Goal: Information Seeking & Learning: Learn about a topic

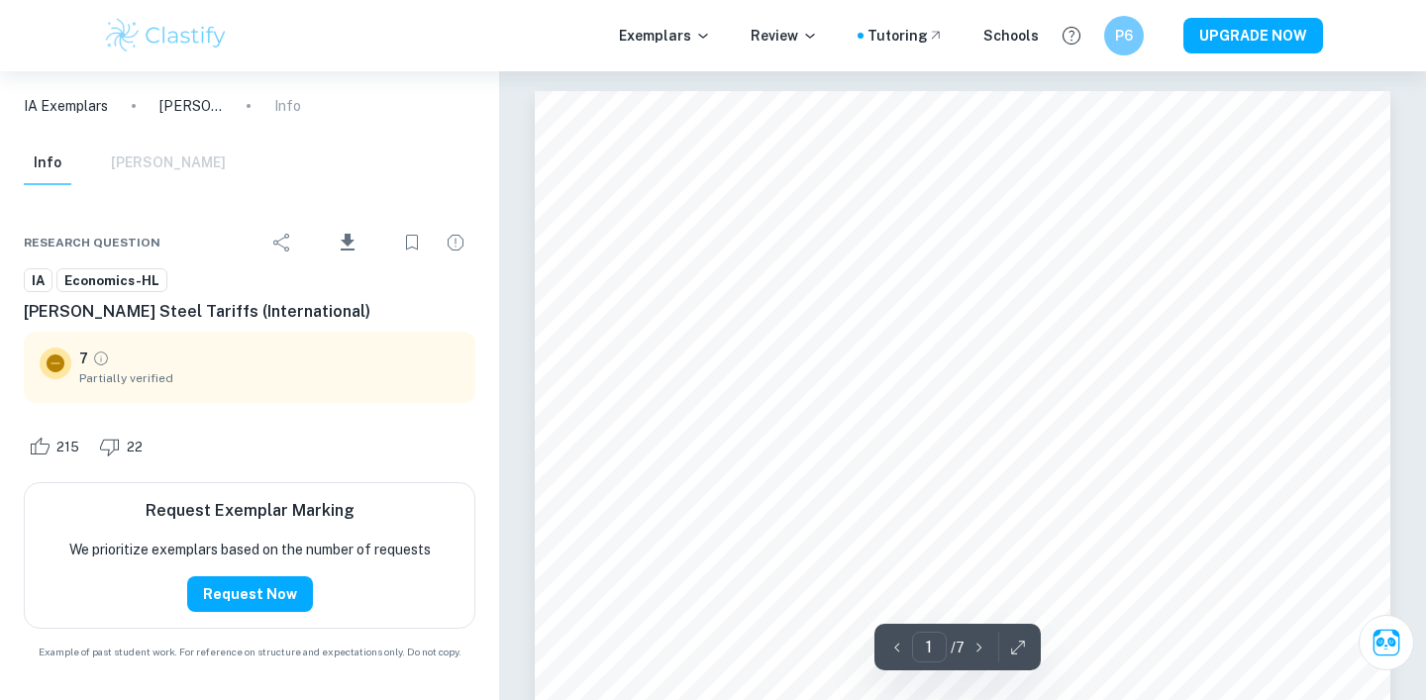
click at [220, 24] on img at bounding box center [166, 36] width 126 height 40
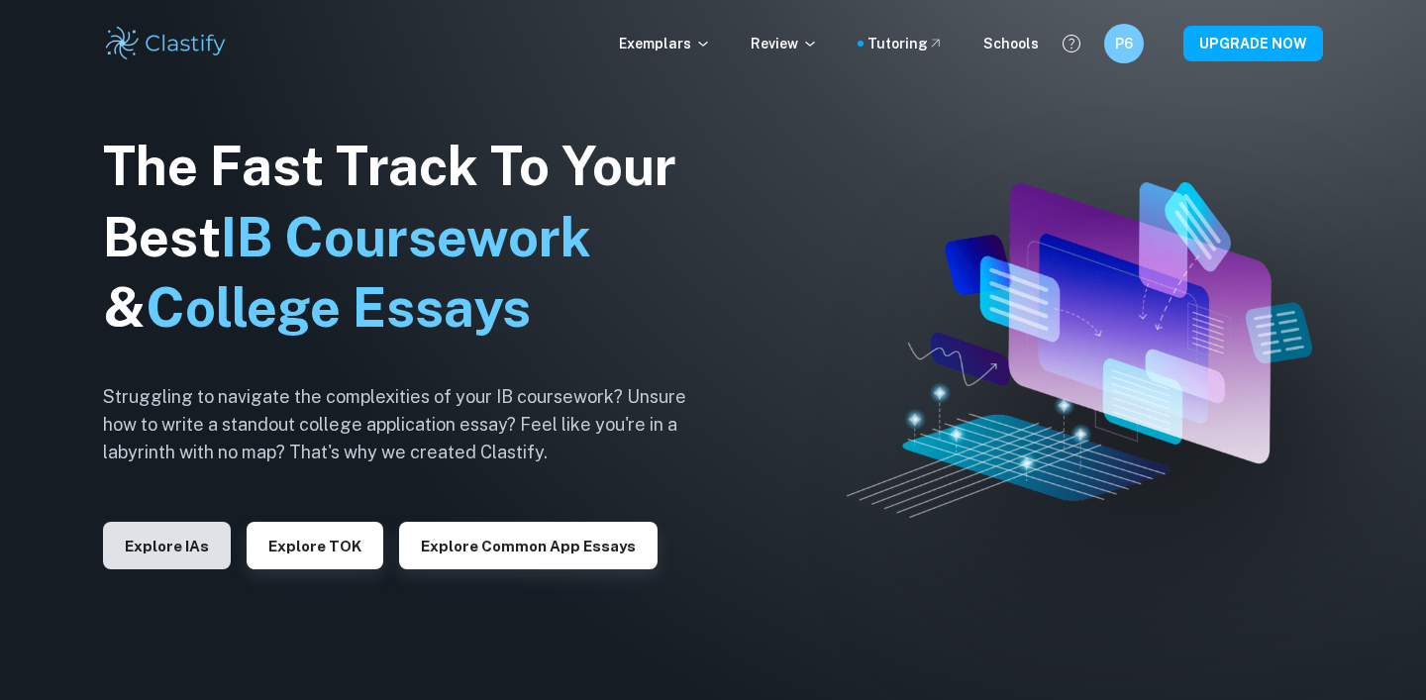
click at [171, 549] on button "Explore IAs" at bounding box center [167, 546] width 128 height 48
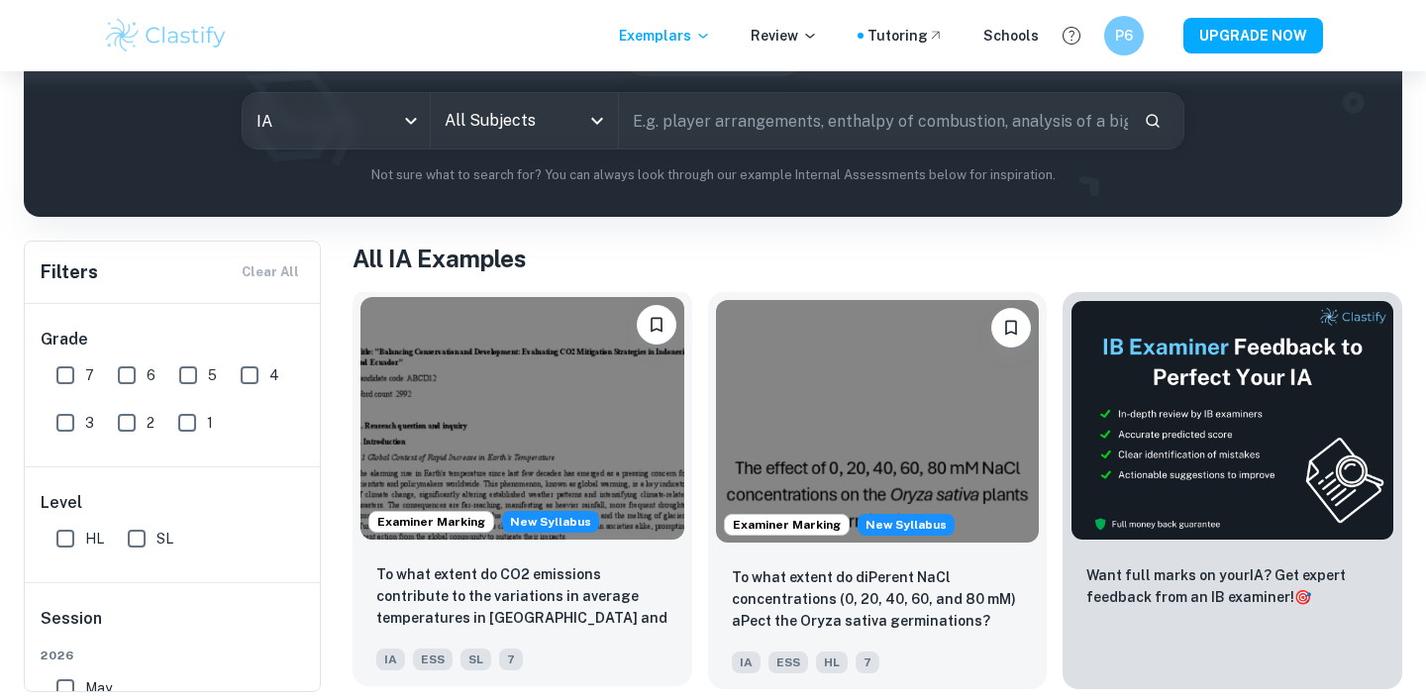
scroll to position [234, 0]
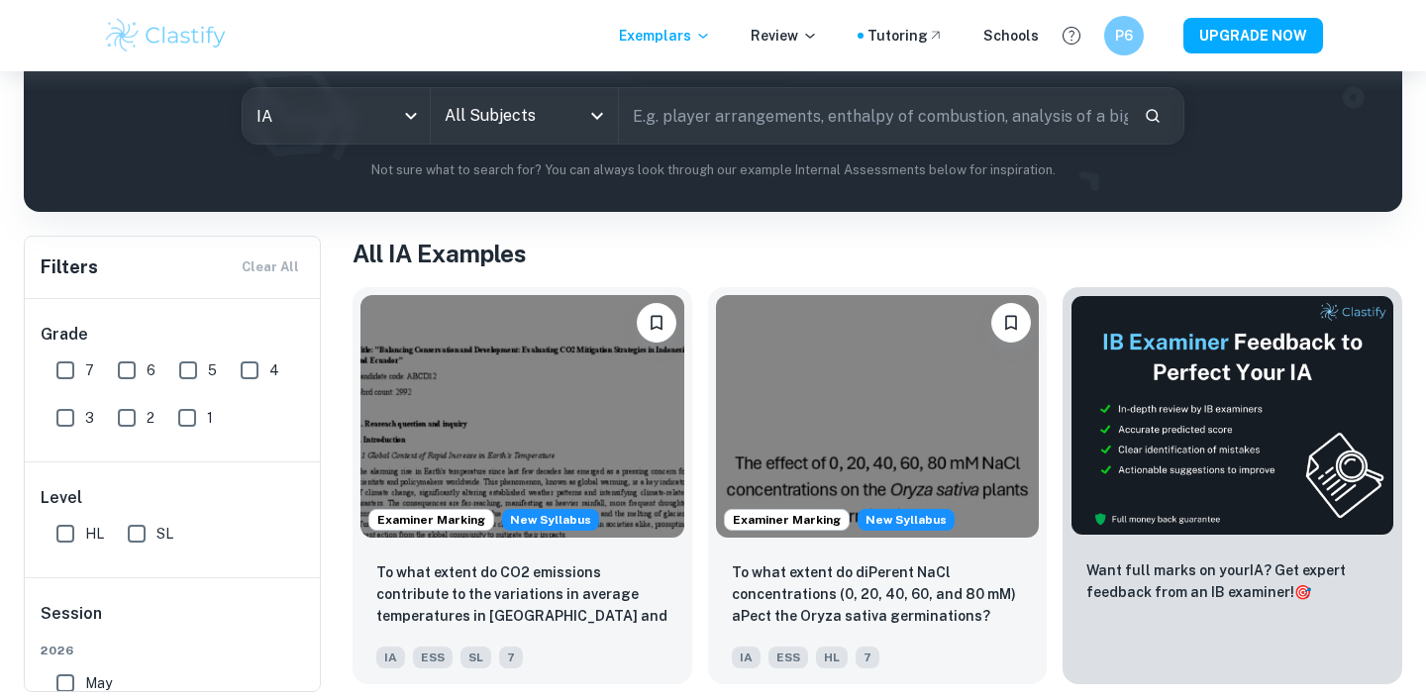
click at [68, 371] on input "7" at bounding box center [66, 370] width 40 height 40
checkbox input "true"
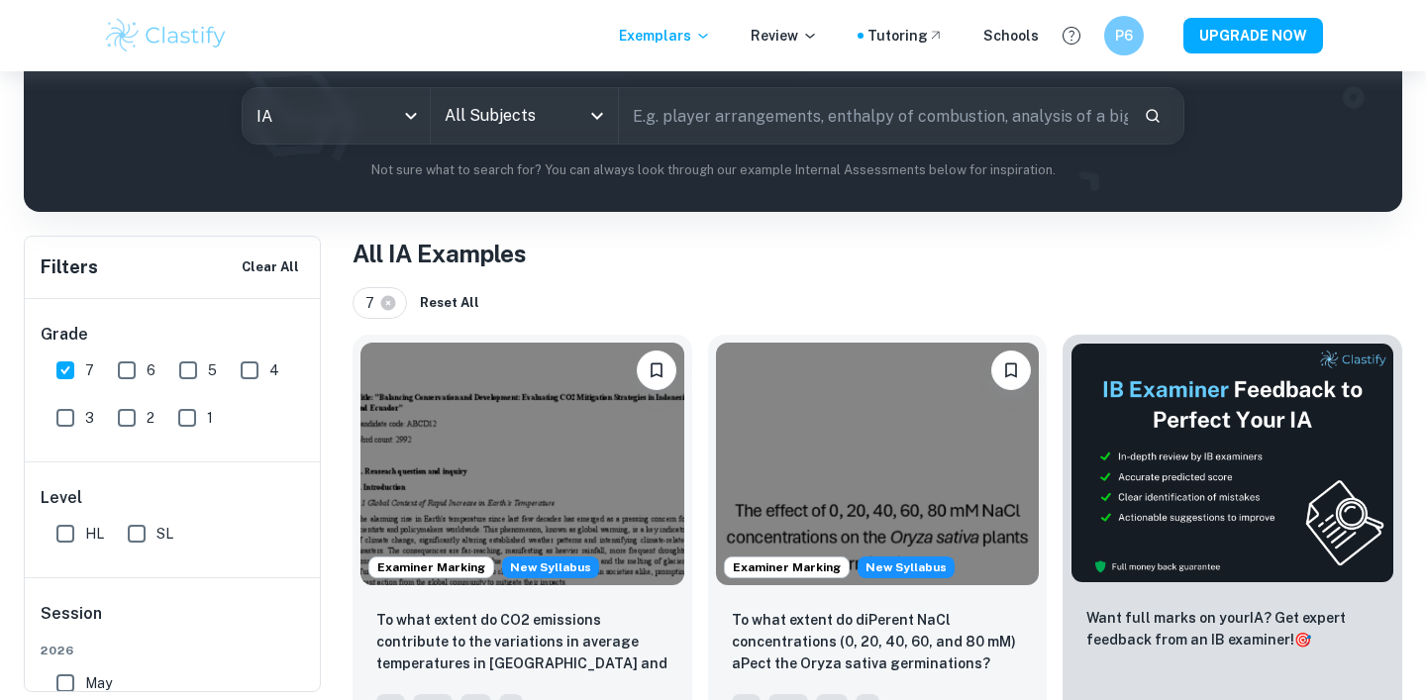
click at [121, 364] on input "6" at bounding box center [127, 370] width 40 height 40
checkbox input "true"
click at [55, 529] on input "HL" at bounding box center [66, 534] width 40 height 40
checkbox input "true"
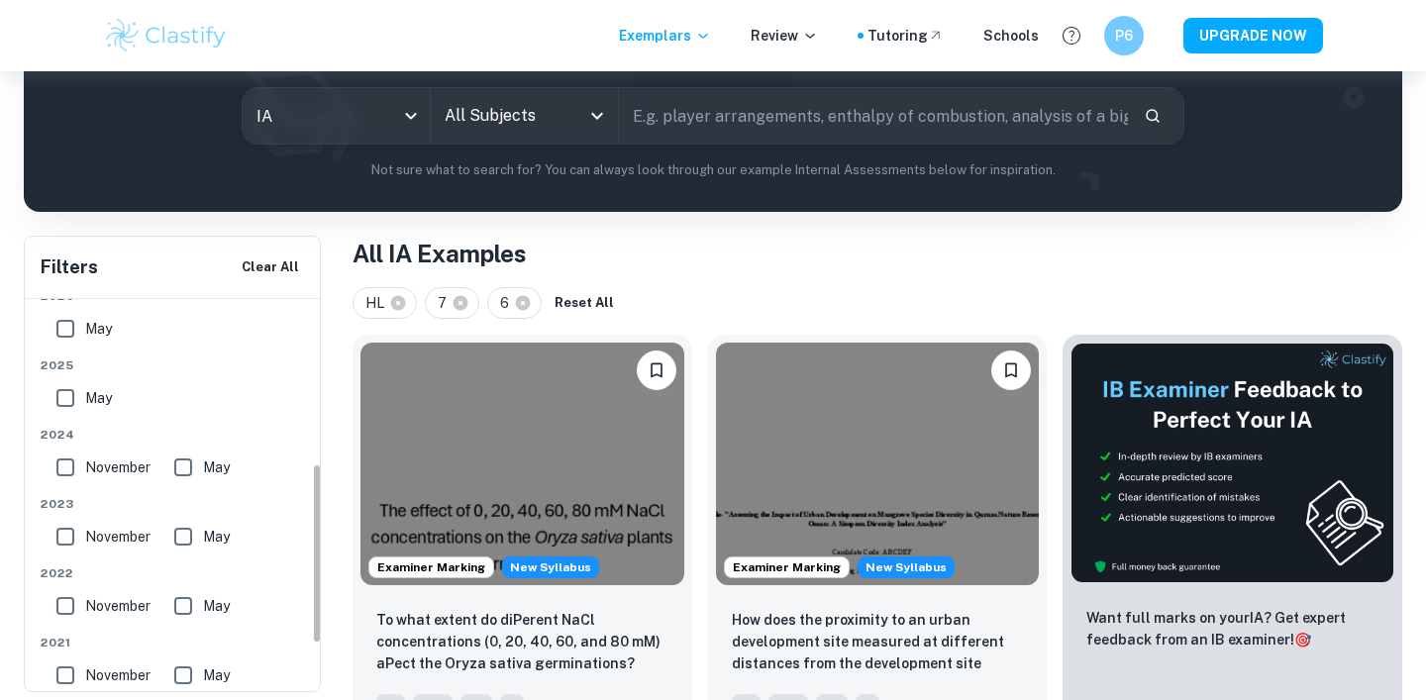
scroll to position [357, 0]
click at [556, 135] on div "All Subjects" at bounding box center [524, 115] width 187 height 55
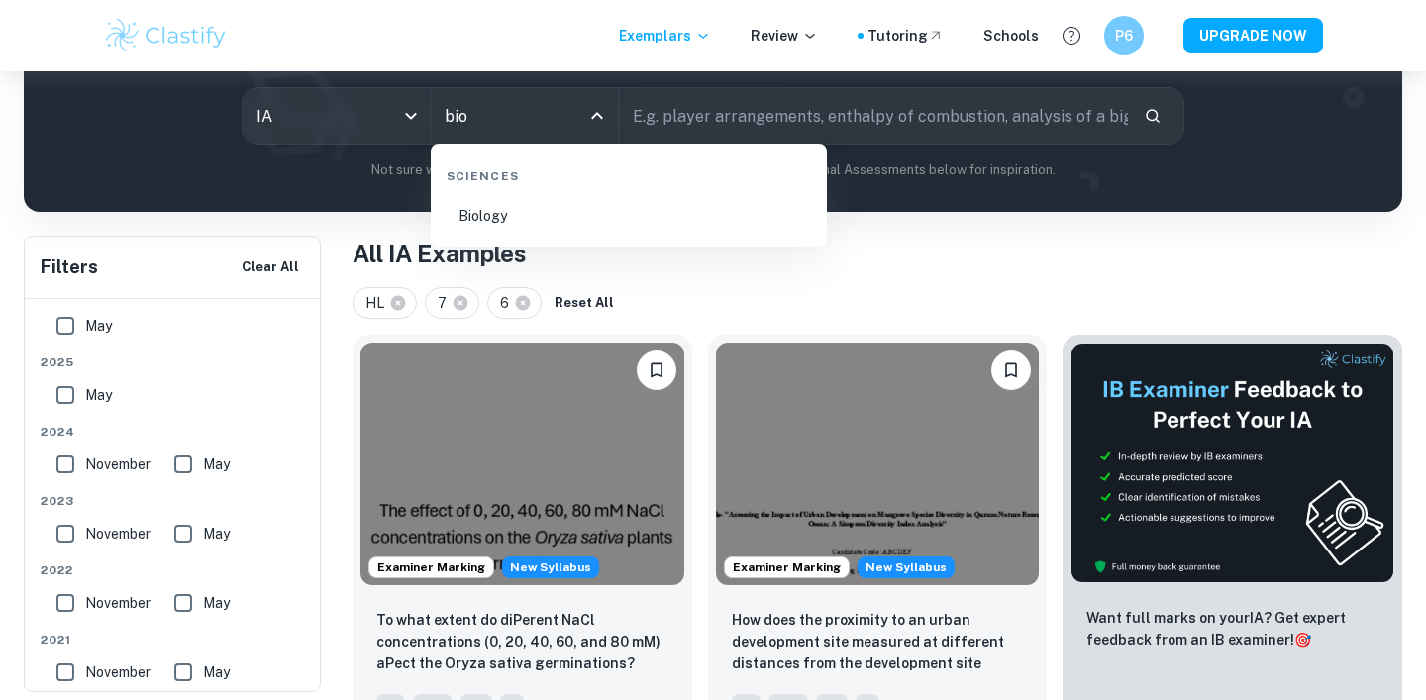
click at [599, 212] on li "Biology" at bounding box center [629, 216] width 380 height 46
type input "Biology"
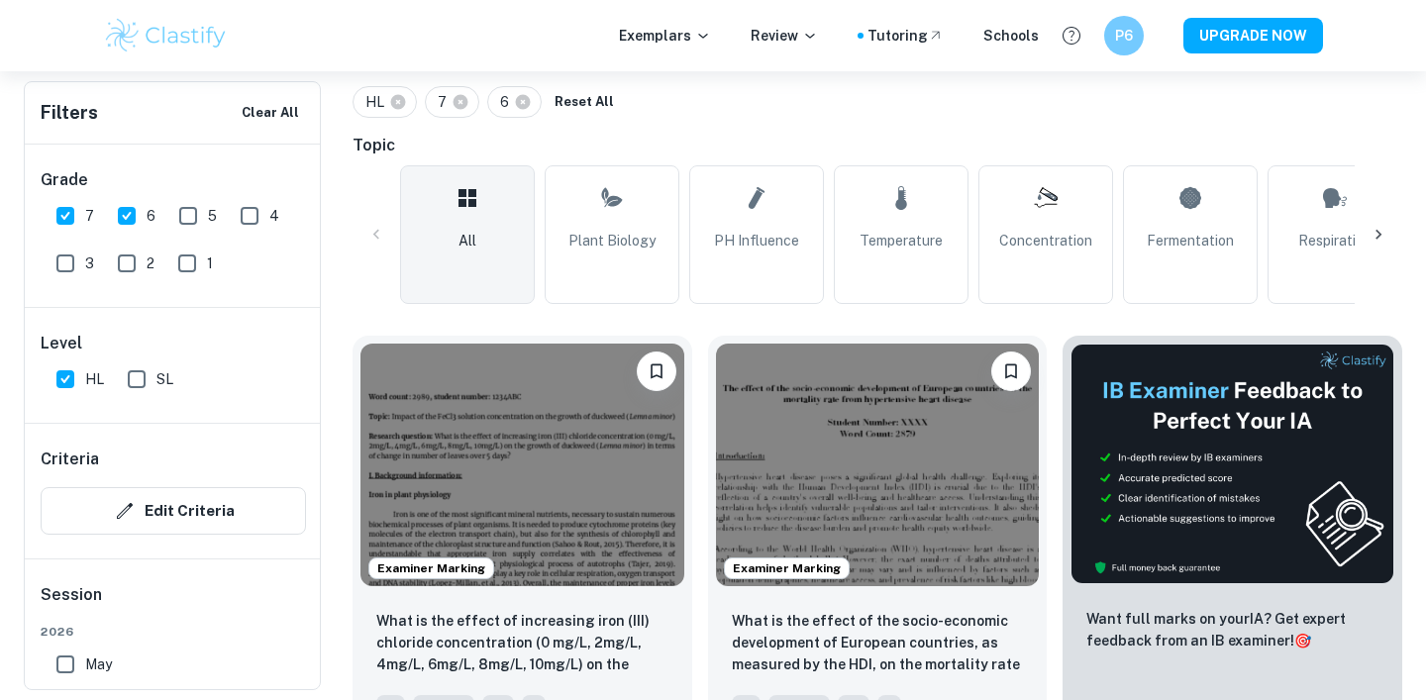
scroll to position [440, 0]
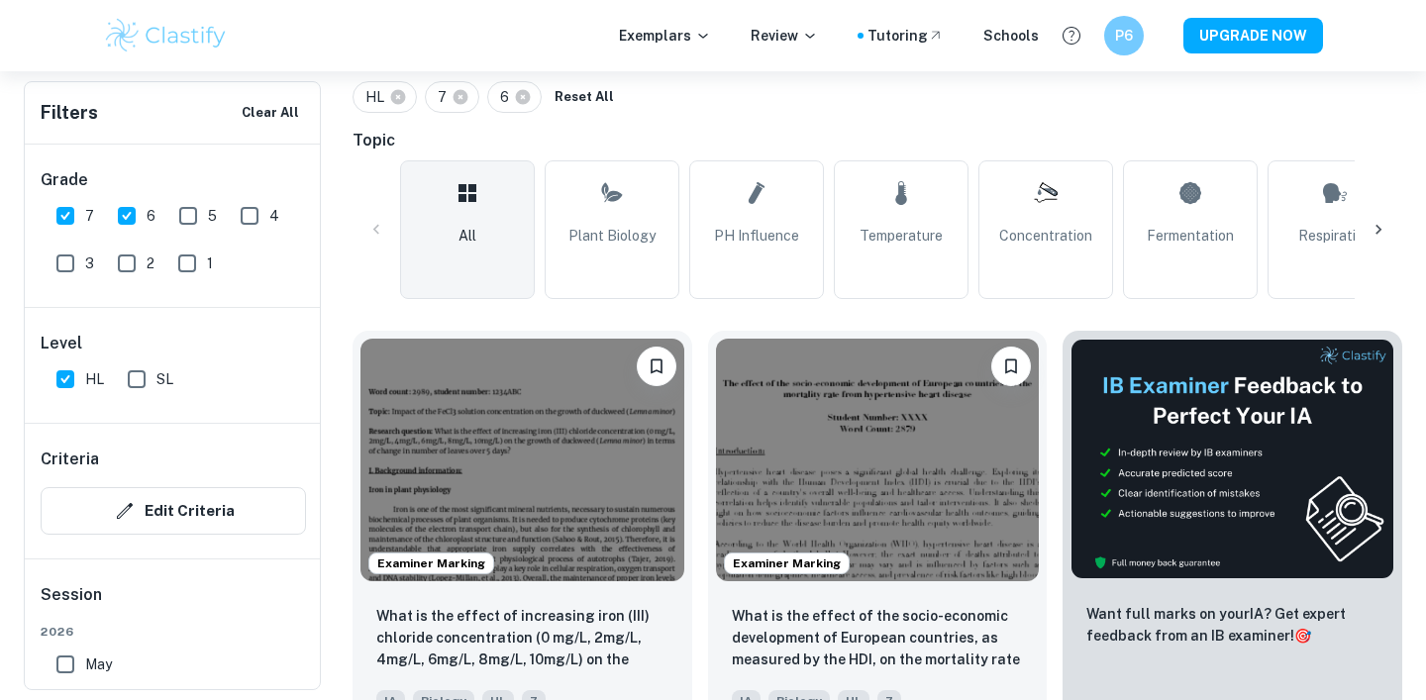
click at [1378, 233] on icon at bounding box center [1378, 230] width 20 height 20
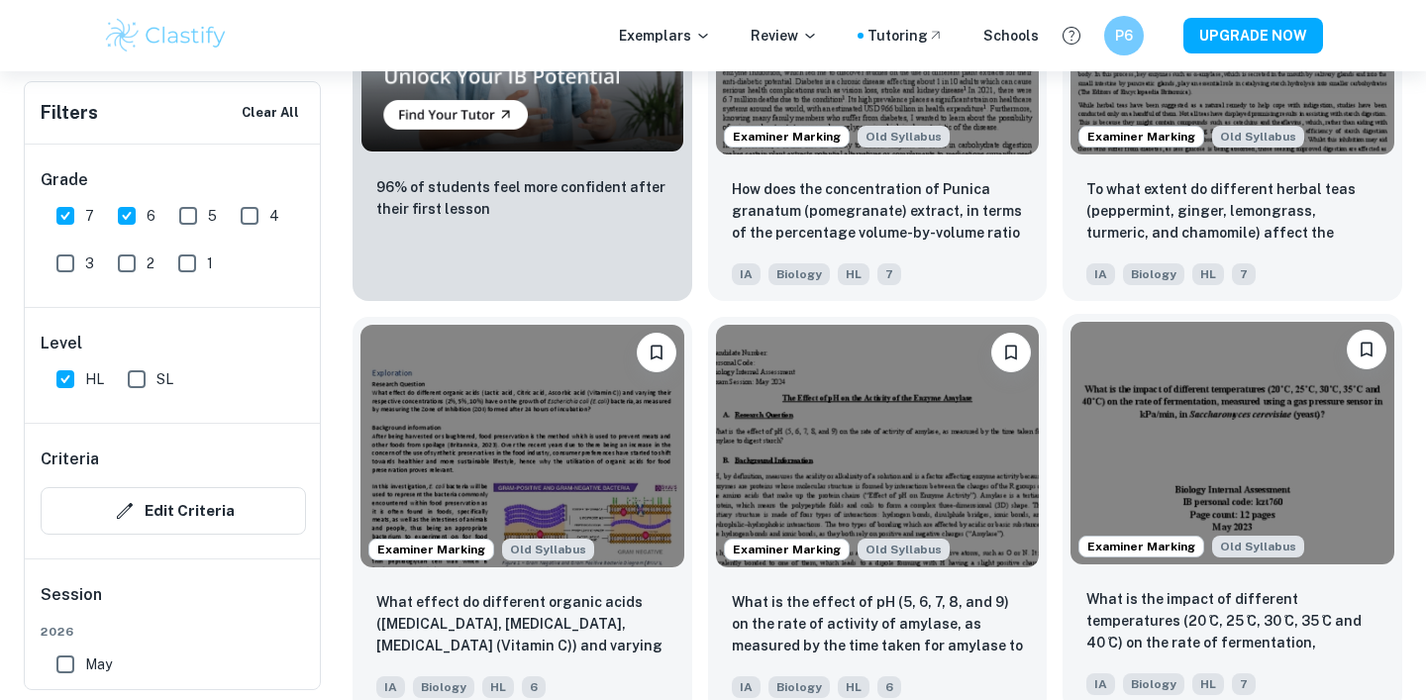
scroll to position [1710, 0]
